Goal: Navigation & Orientation: Find specific page/section

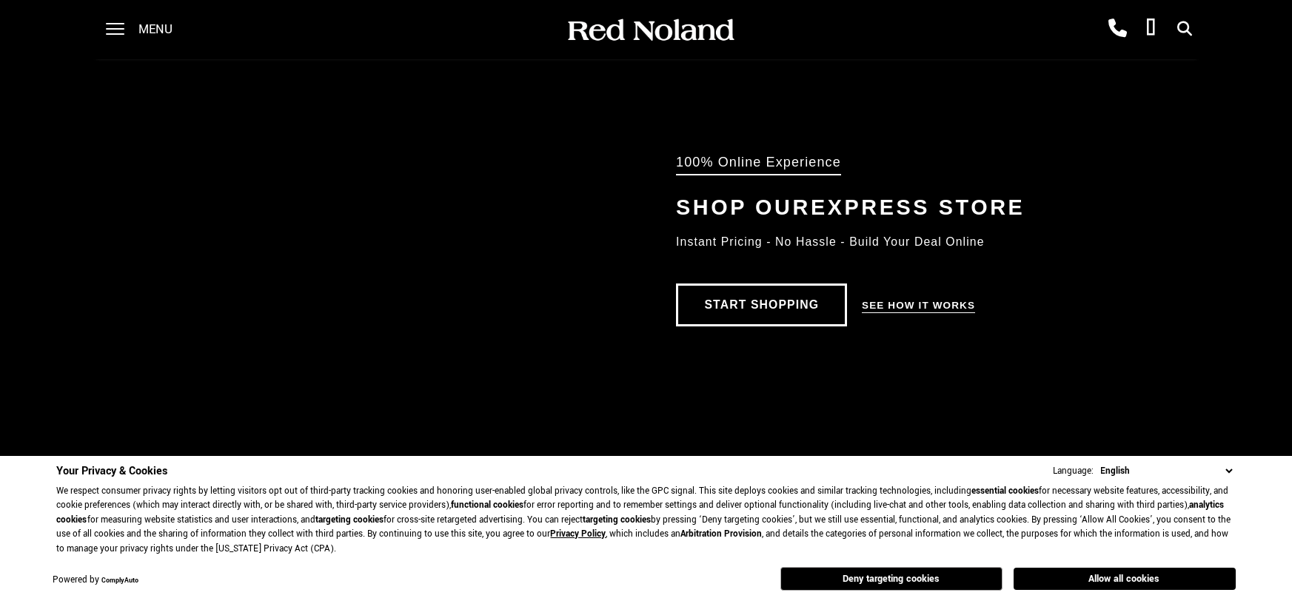
scroll to position [1046, 0]
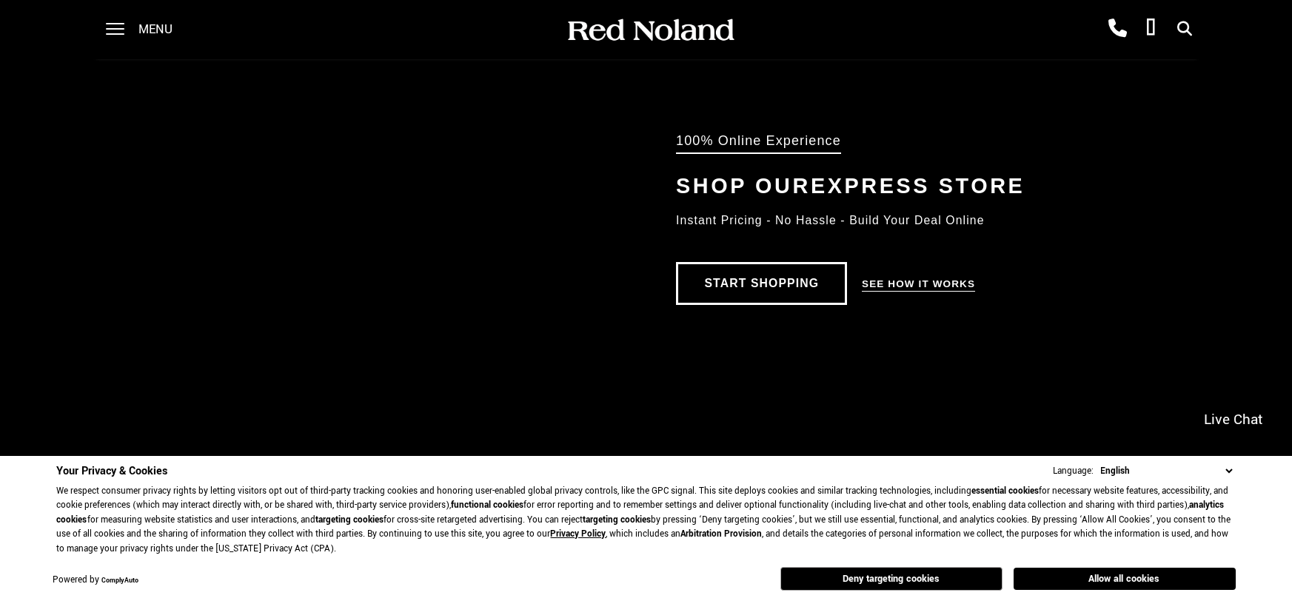
click at [837, 581] on button "Deny targeting cookies" at bounding box center [892, 579] width 222 height 24
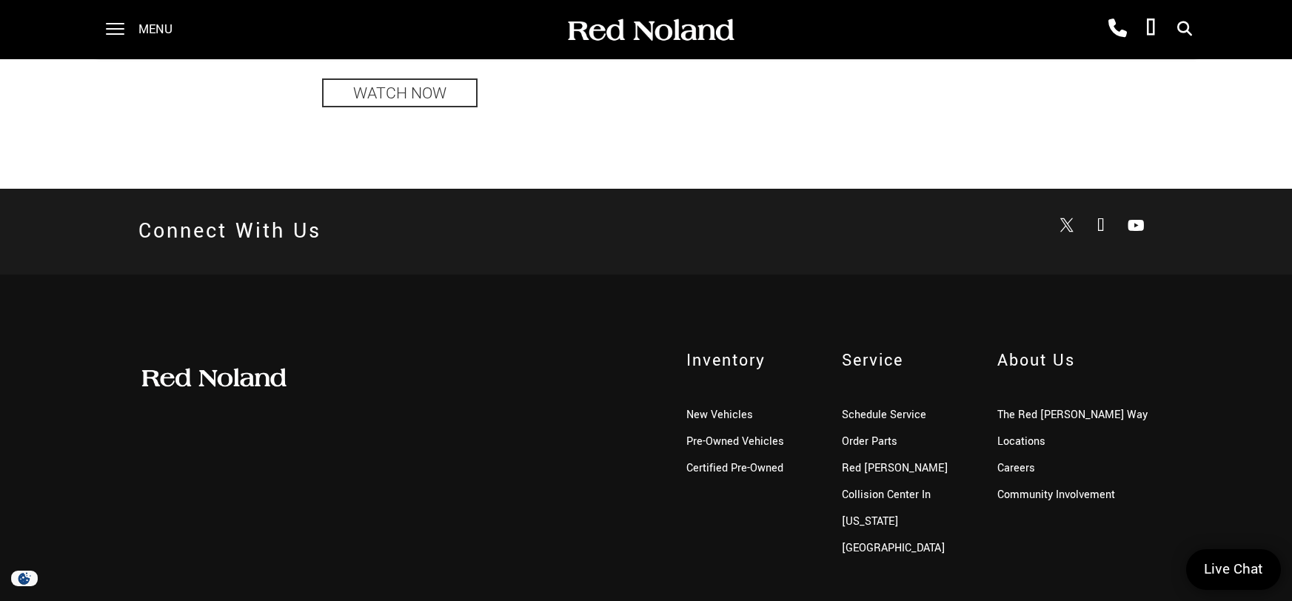
scroll to position [3657, 0]
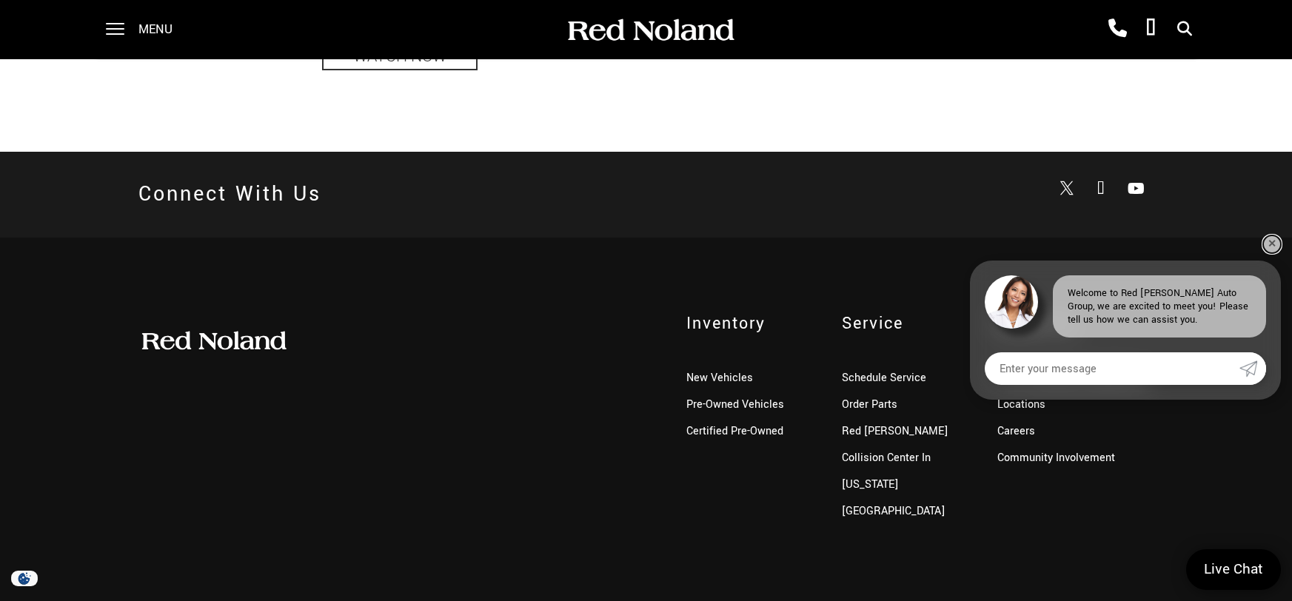
click at [1280, 245] on link "✕" at bounding box center [1273, 245] width 18 height 18
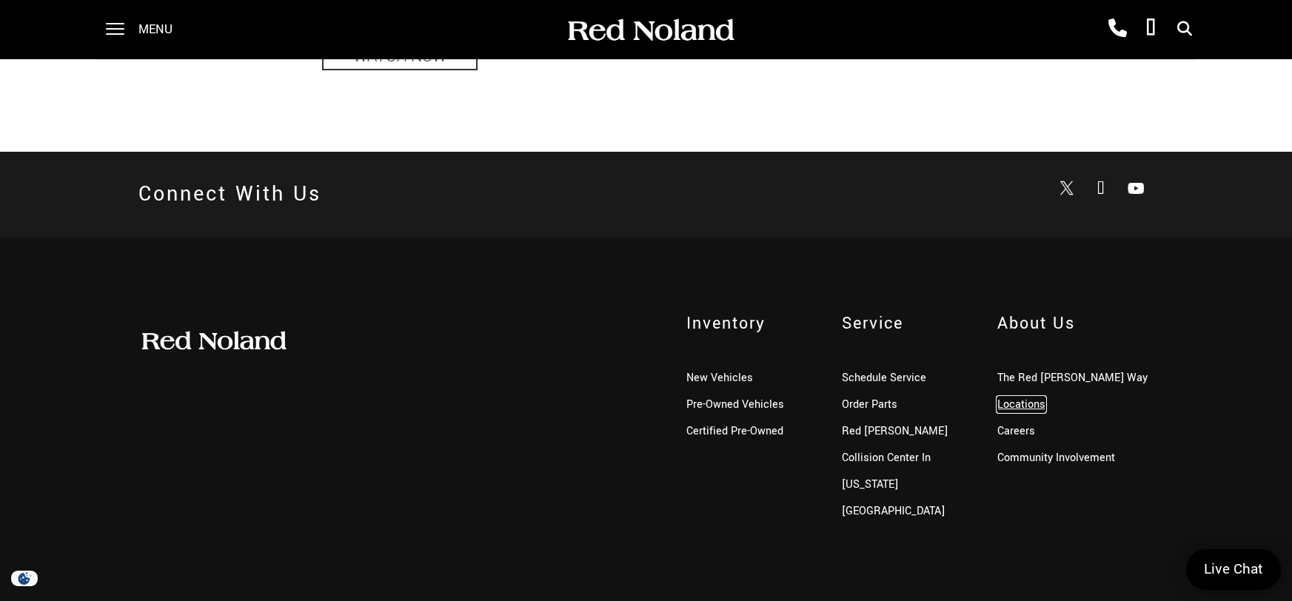
click at [1005, 404] on link "Locations" at bounding box center [1022, 405] width 48 height 16
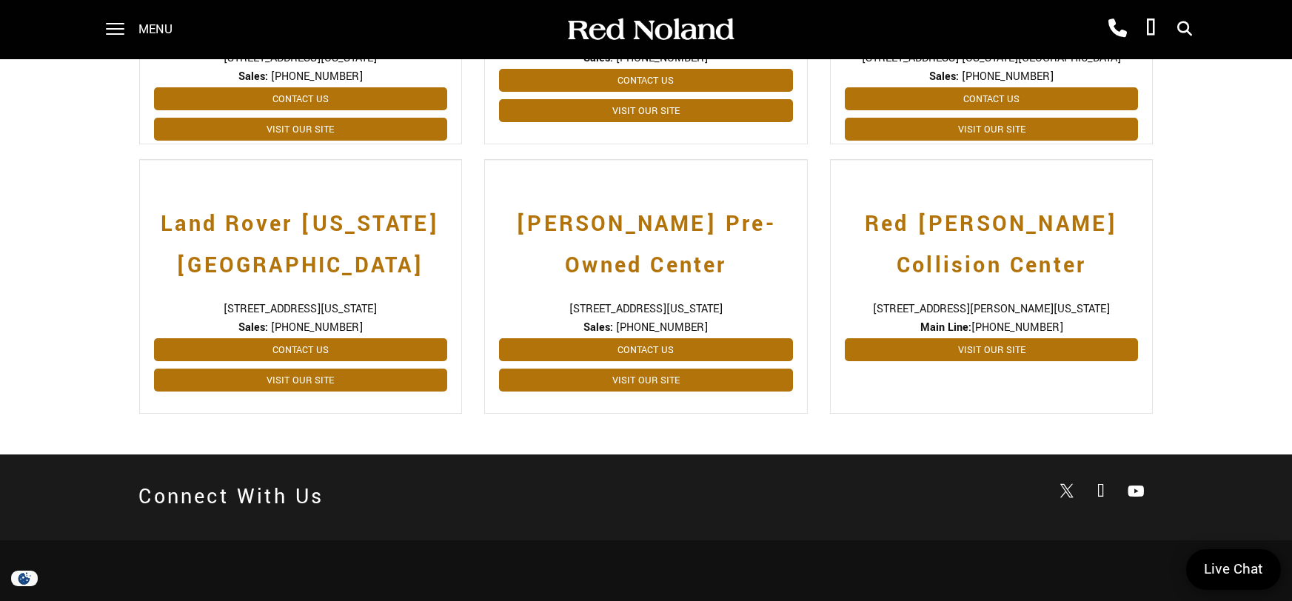
scroll to position [587, 0]
